Goal: Task Accomplishment & Management: Complete application form

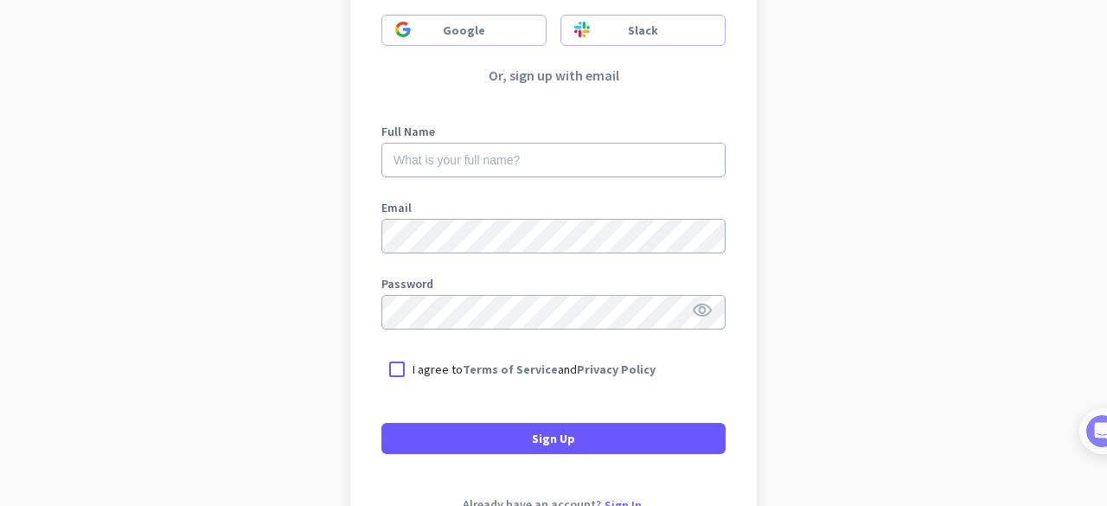
scroll to position [157, 0]
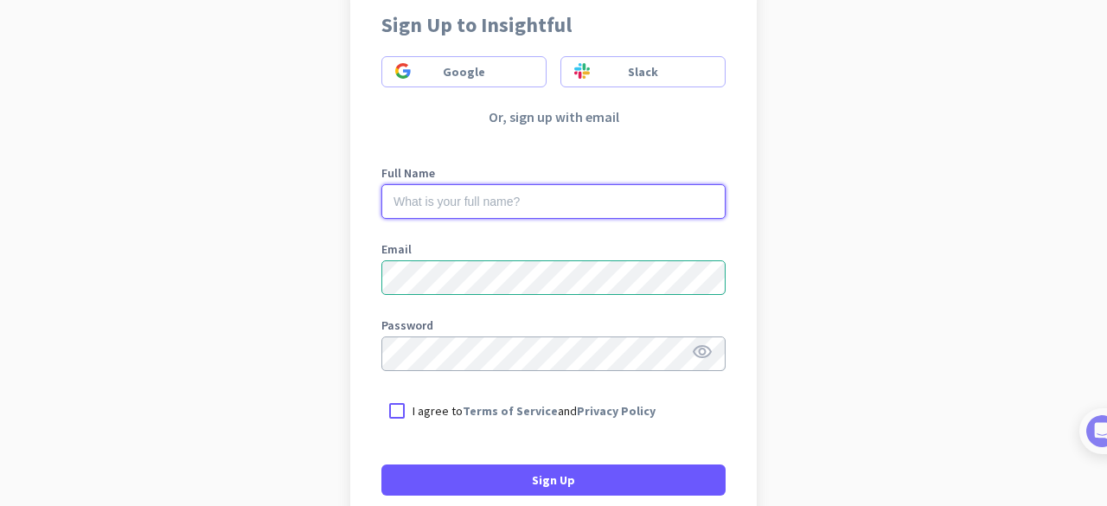
click at [441, 201] on input "text" at bounding box center [553, 201] width 344 height 35
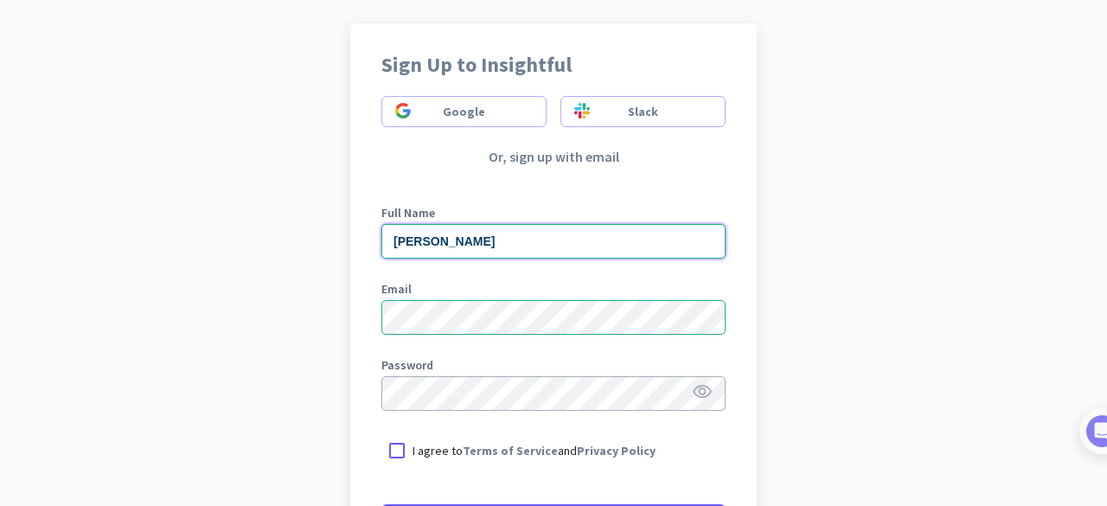
scroll to position [236, 0]
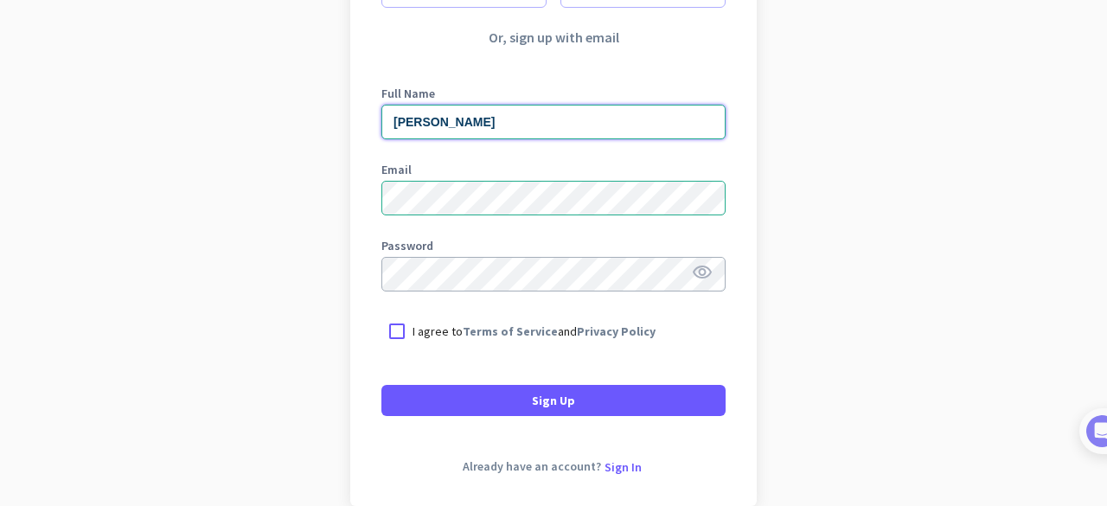
type input "[PERSON_NAME]"
click at [391, 334] on div at bounding box center [396, 331] width 31 height 31
click at [700, 267] on icon "visibility" at bounding box center [702, 272] width 21 height 21
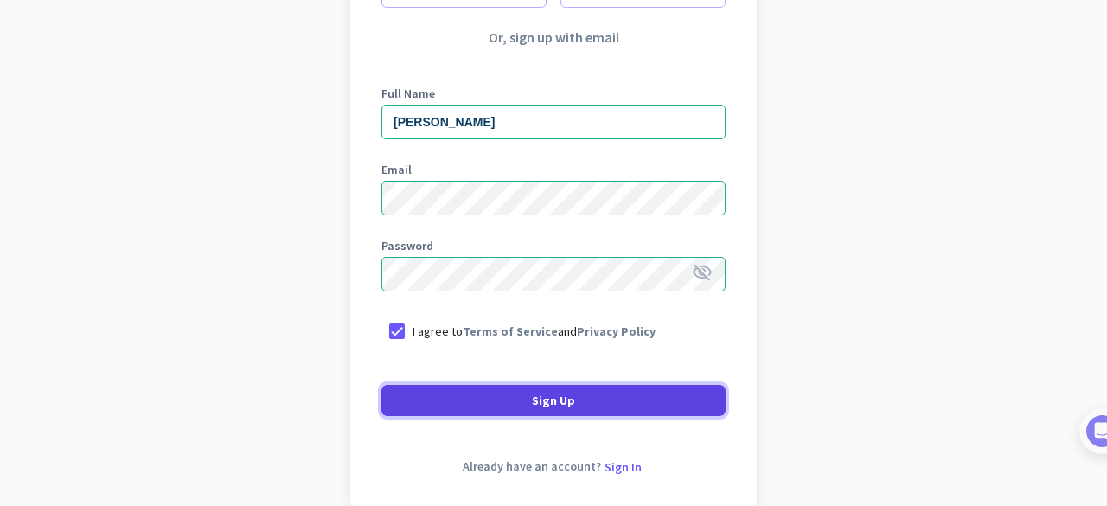
click at [579, 403] on span at bounding box center [553, 401] width 344 height 42
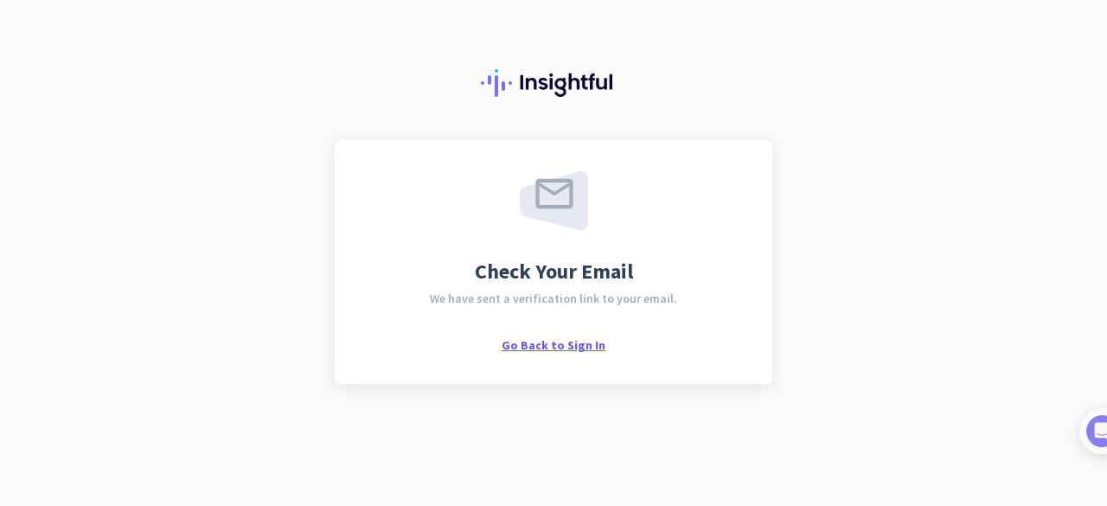
click at [580, 349] on span "Go Back to Sign In" at bounding box center [554, 345] width 104 height 16
